Goal: Information Seeking & Learning: Learn about a topic

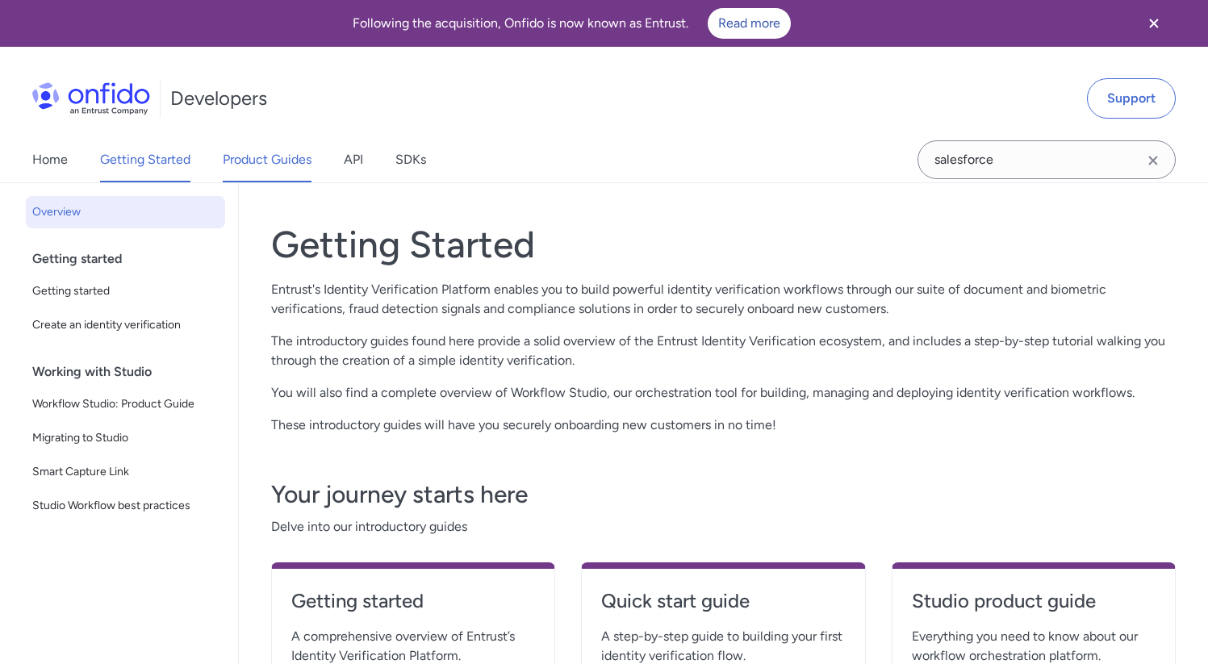
click at [258, 159] on link "Product Guides" at bounding box center [267, 159] width 89 height 45
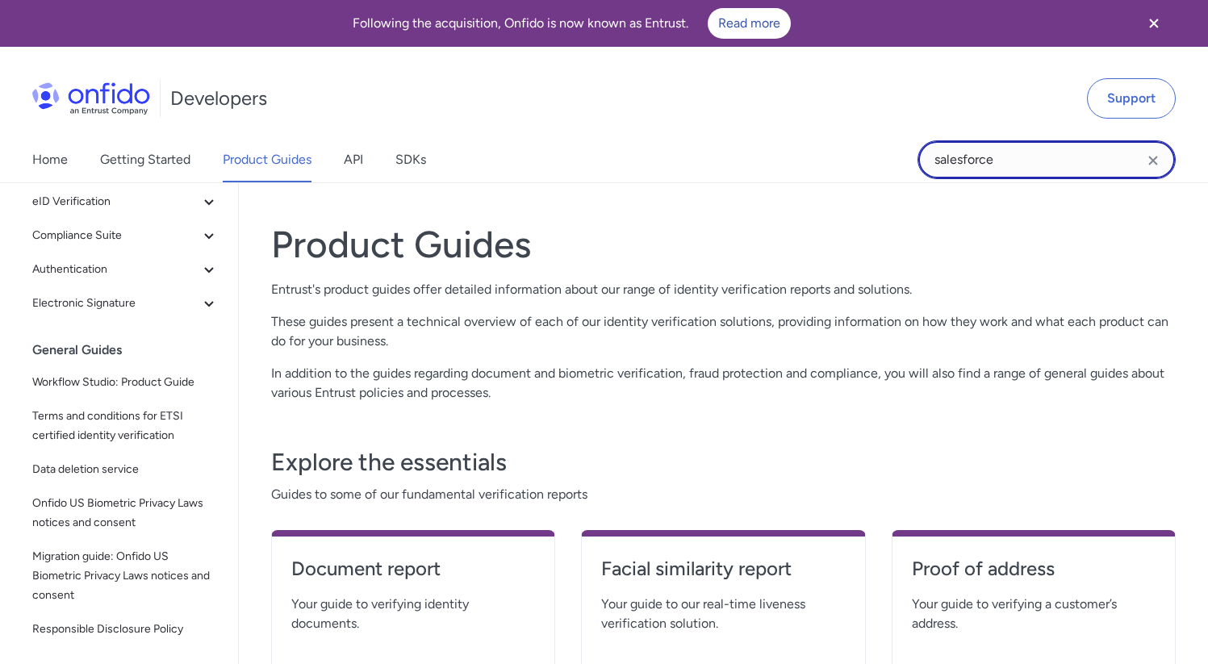
click at [1035, 166] on input "salesforce" at bounding box center [1047, 159] width 258 height 39
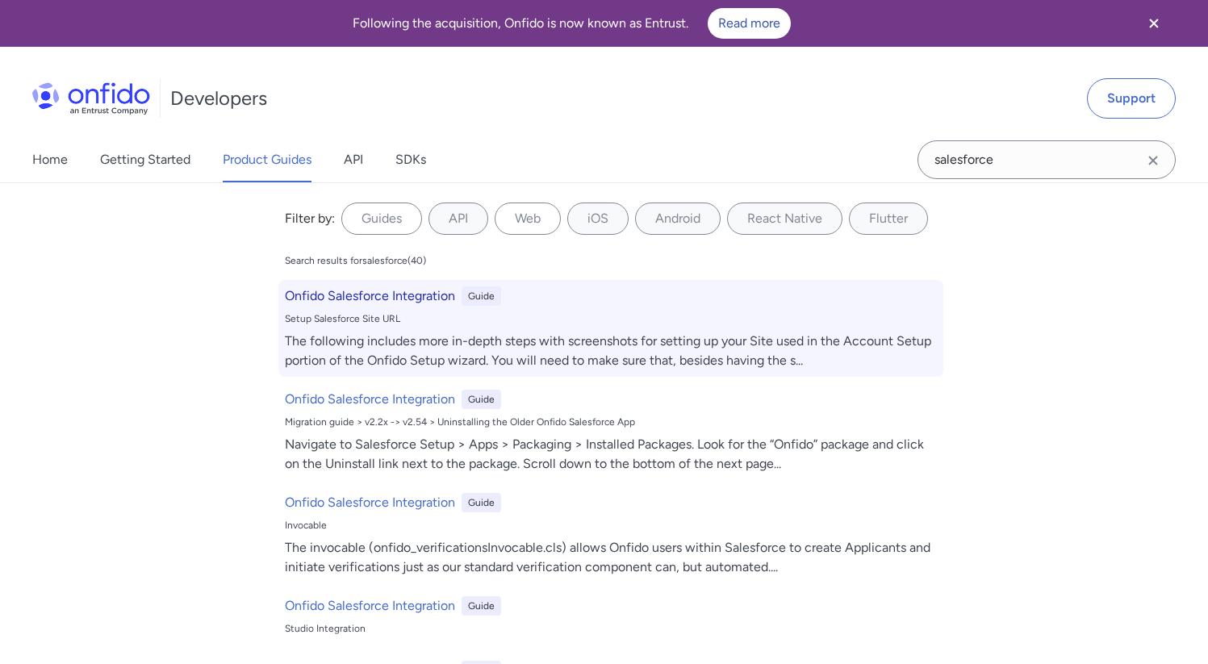
click at [400, 296] on h6 "Onfido Salesforce Integration" at bounding box center [370, 295] width 170 height 19
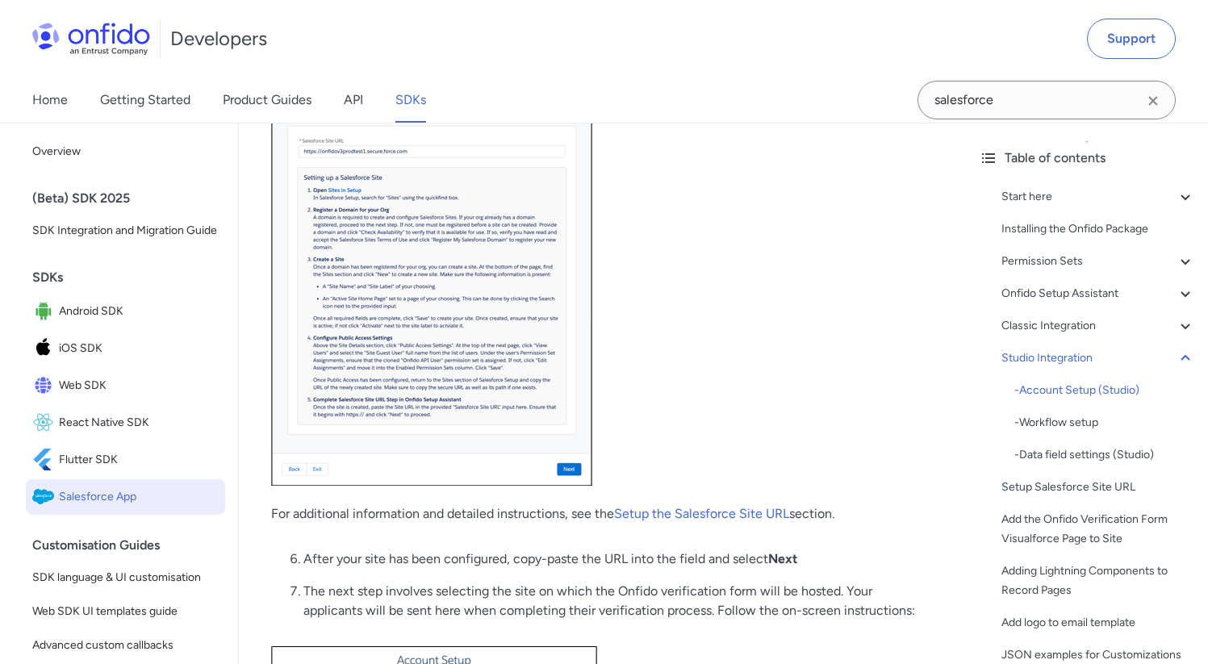
scroll to position [11393, 0]
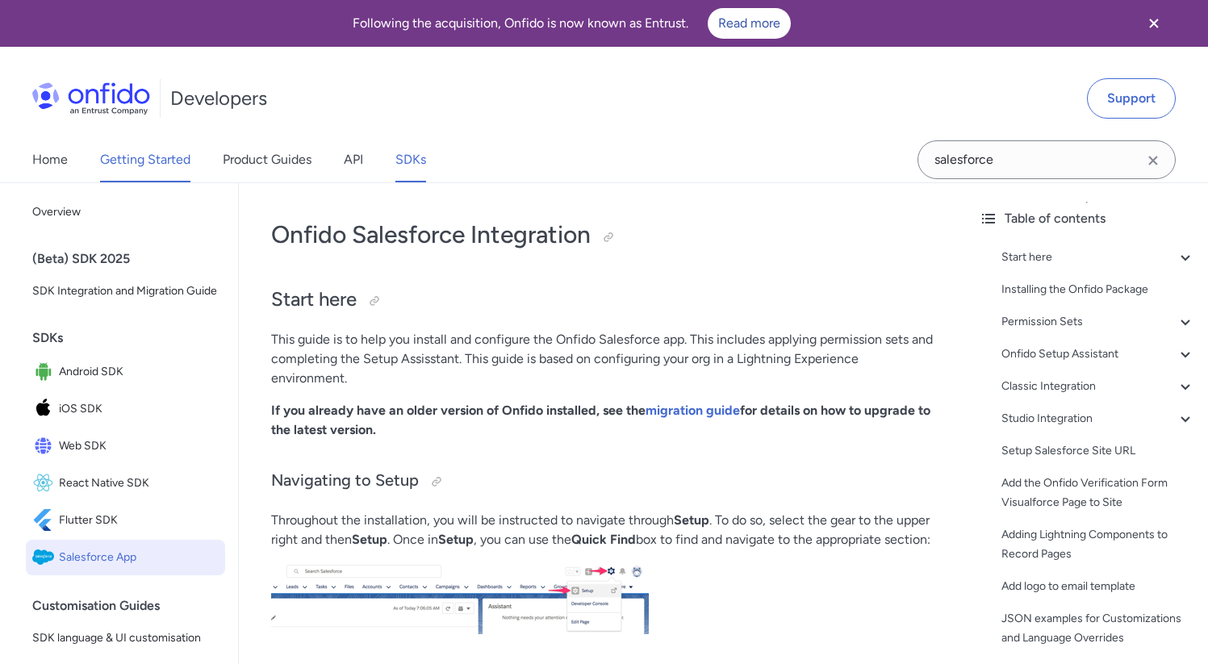
click at [148, 161] on link "Getting Started" at bounding box center [145, 159] width 90 height 45
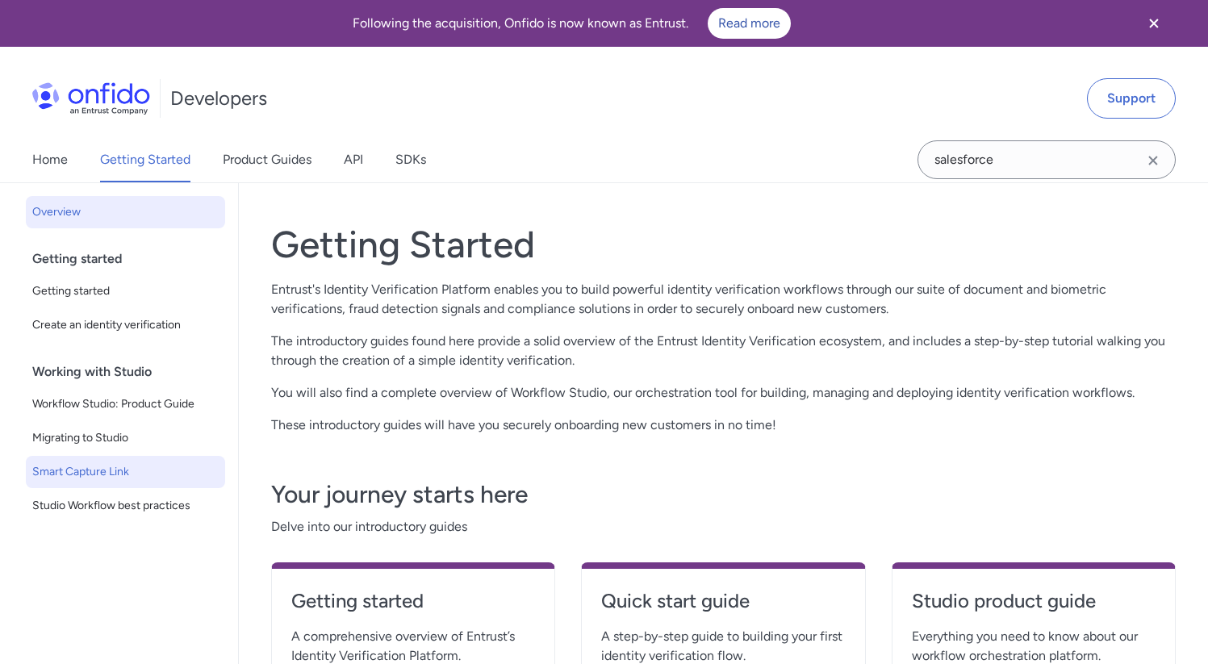
click at [111, 468] on span "Smart Capture Link" at bounding box center [125, 471] width 186 height 19
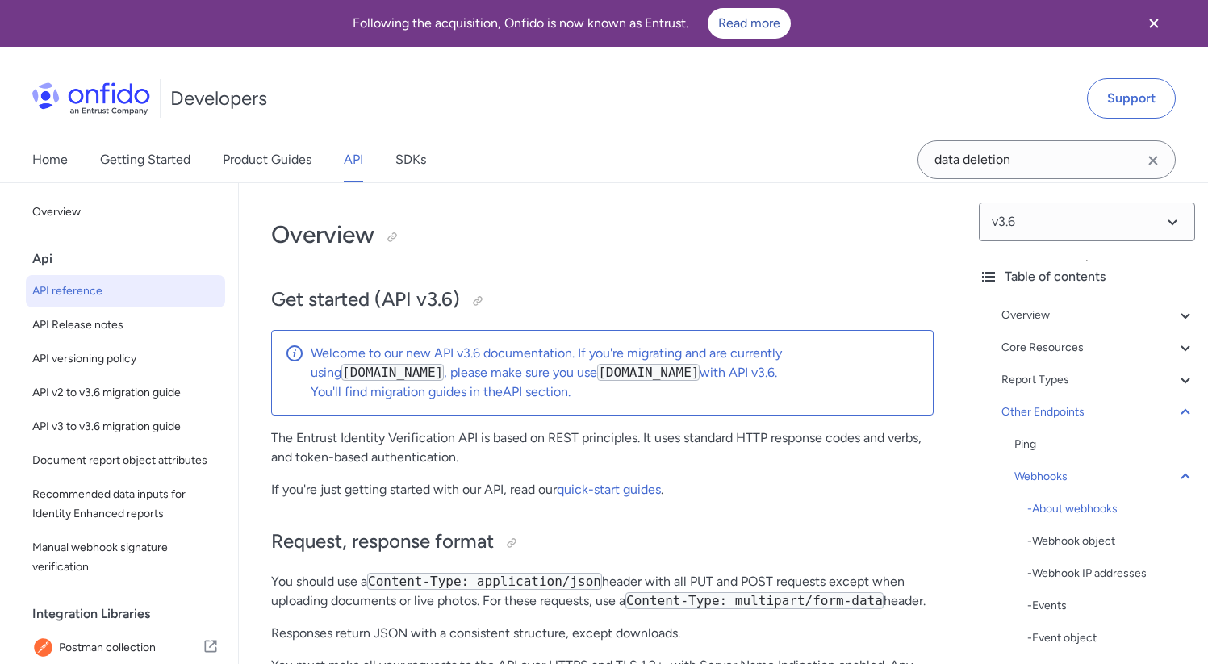
scroll to position [147814, 0]
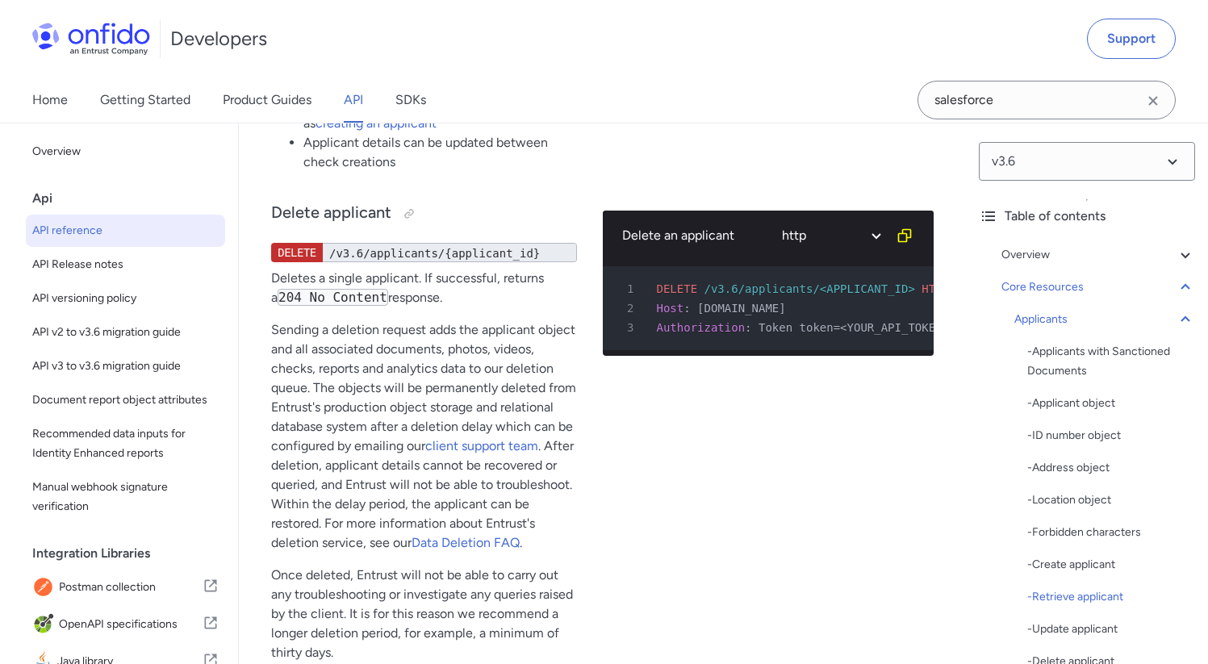
scroll to position [26257, 0]
